Goal: Navigation & Orientation: Find specific page/section

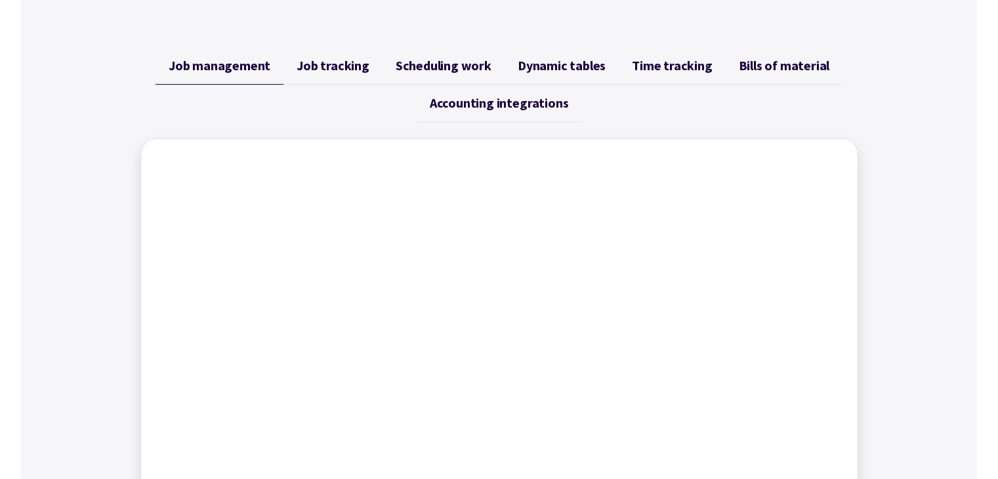
scroll to position [501, 0]
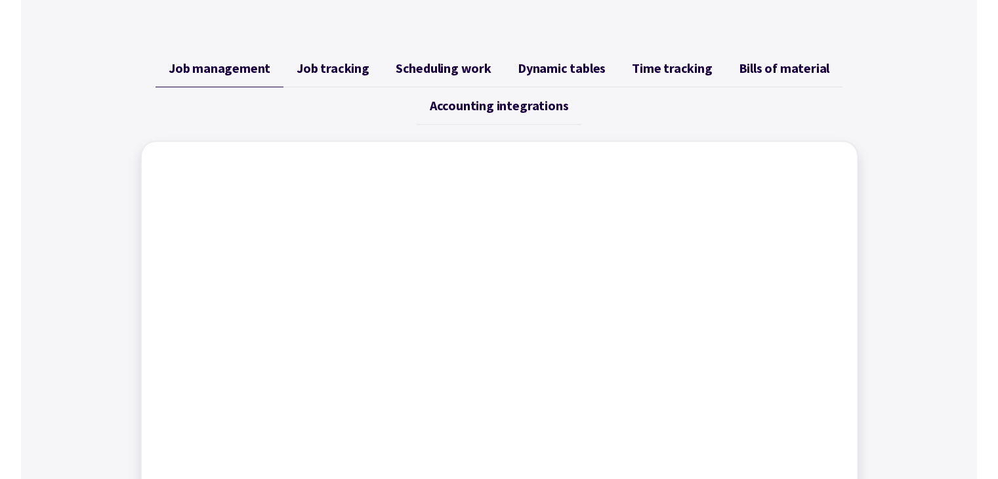
click at [344, 64] on span "Job tracking" at bounding box center [333, 68] width 73 height 16
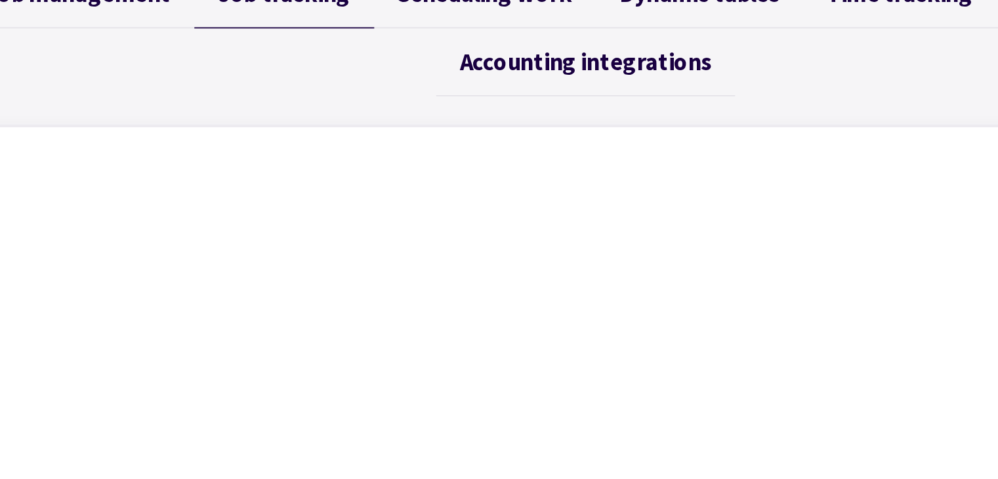
scroll to position [510, 0]
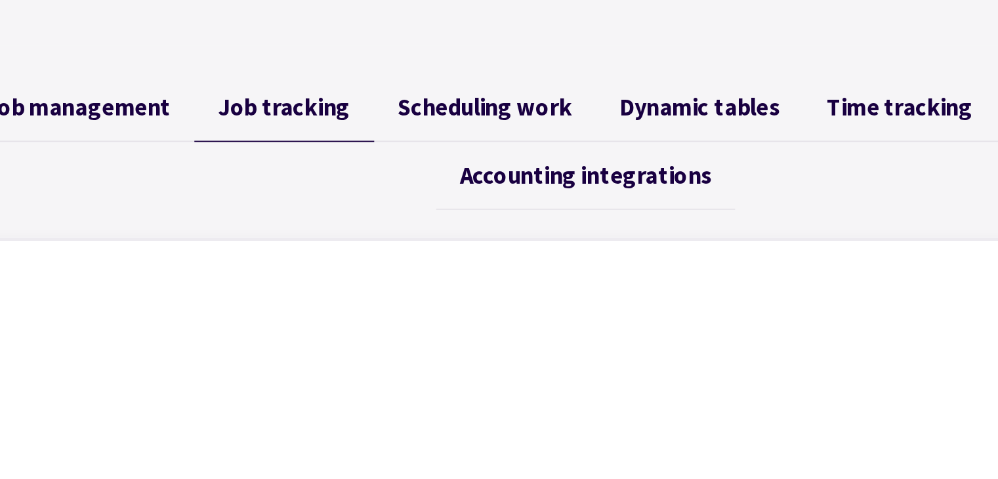
click at [449, 55] on span "Scheduling work" at bounding box center [444, 59] width 96 height 16
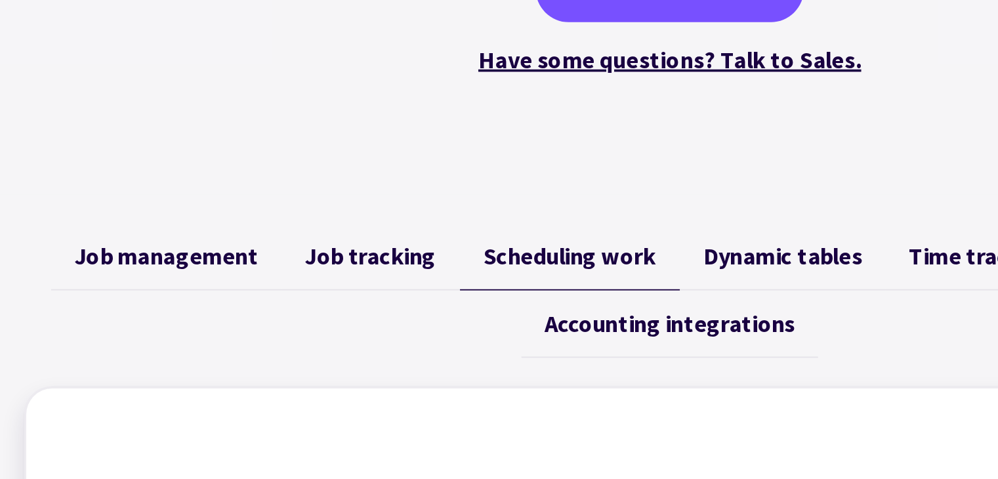
scroll to position [425, 0]
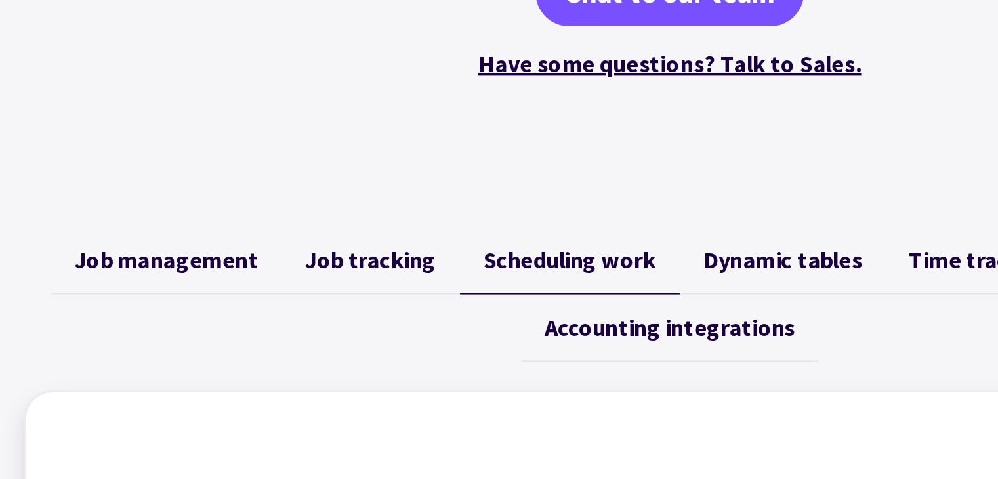
click at [549, 136] on span "Dynamic tables" at bounding box center [562, 144] width 88 height 16
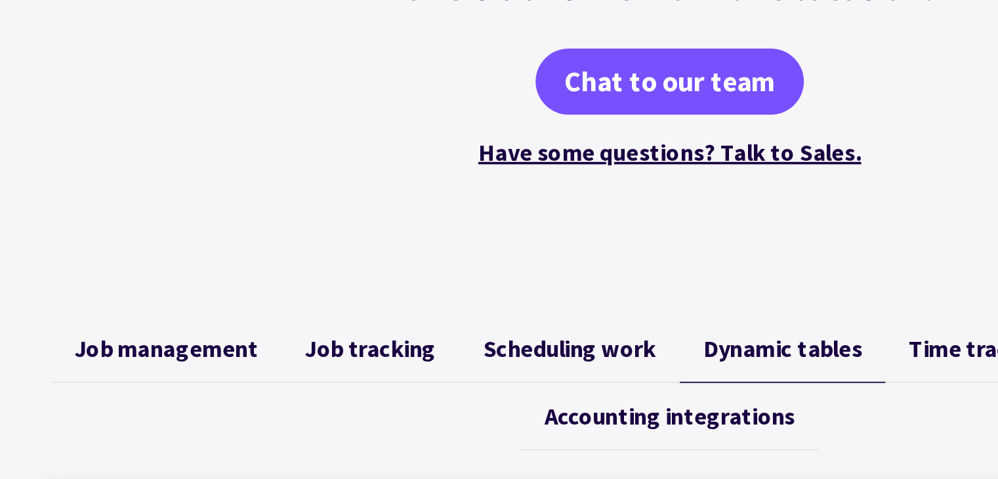
scroll to position [375, 0]
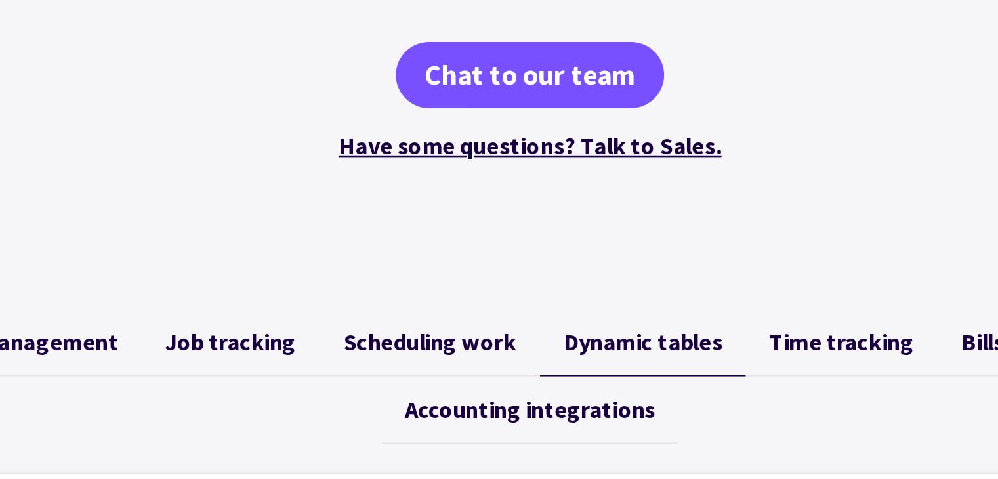
click at [640, 192] on span "Time tracking" at bounding box center [672, 194] width 80 height 16
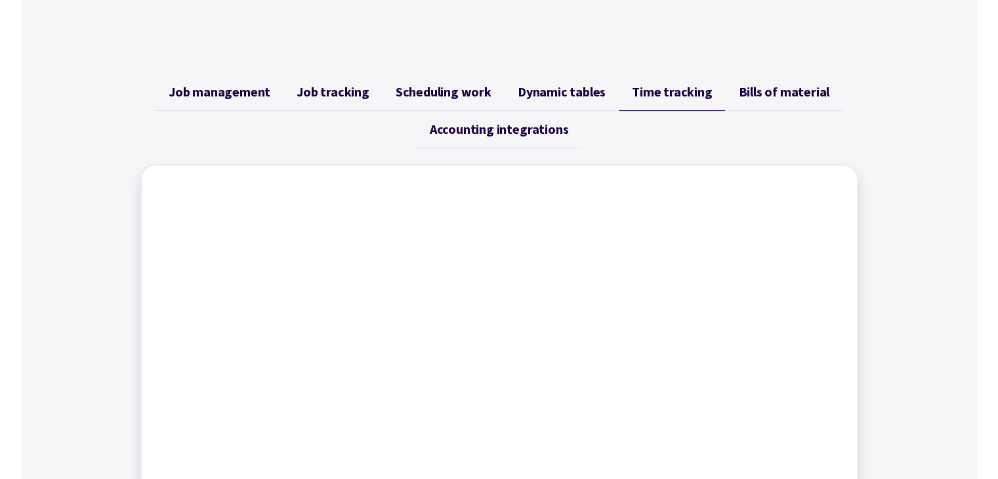
scroll to position [478, 0]
click at [793, 82] on link "Bills of material" at bounding box center [783, 91] width 117 height 37
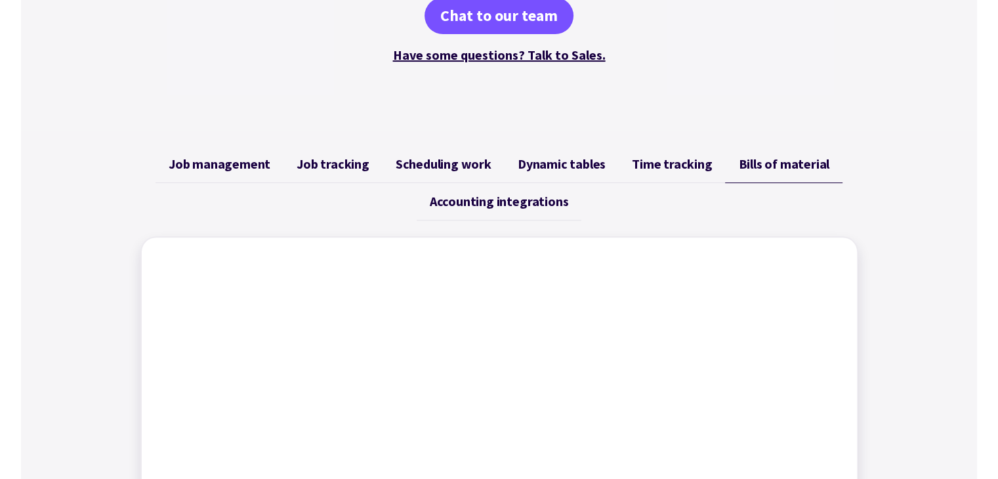
scroll to position [404, 0]
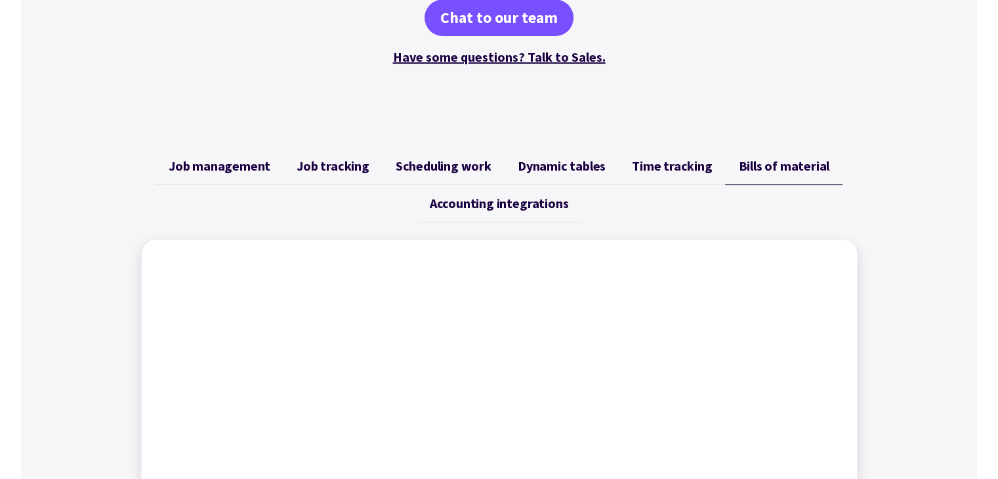
click at [533, 203] on span "Accounting integrations" at bounding box center [499, 204] width 138 height 16
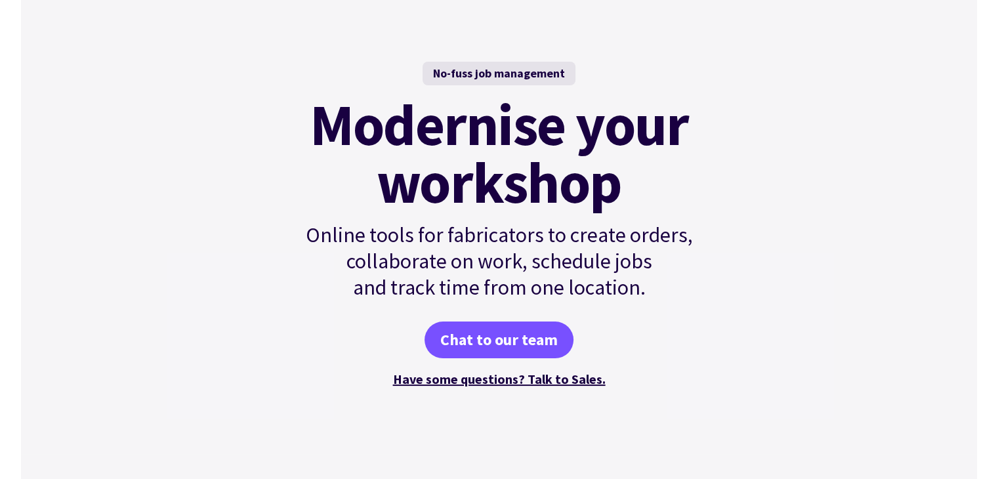
scroll to position [0, 0]
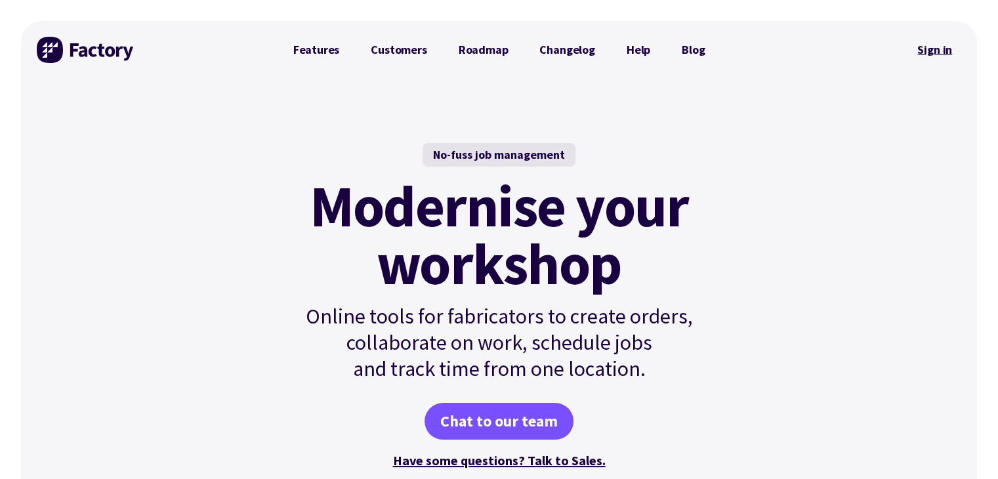
click at [928, 52] on link "Sign in" at bounding box center [934, 50] width 53 height 30
